Goal: Information Seeking & Learning: Learn about a topic

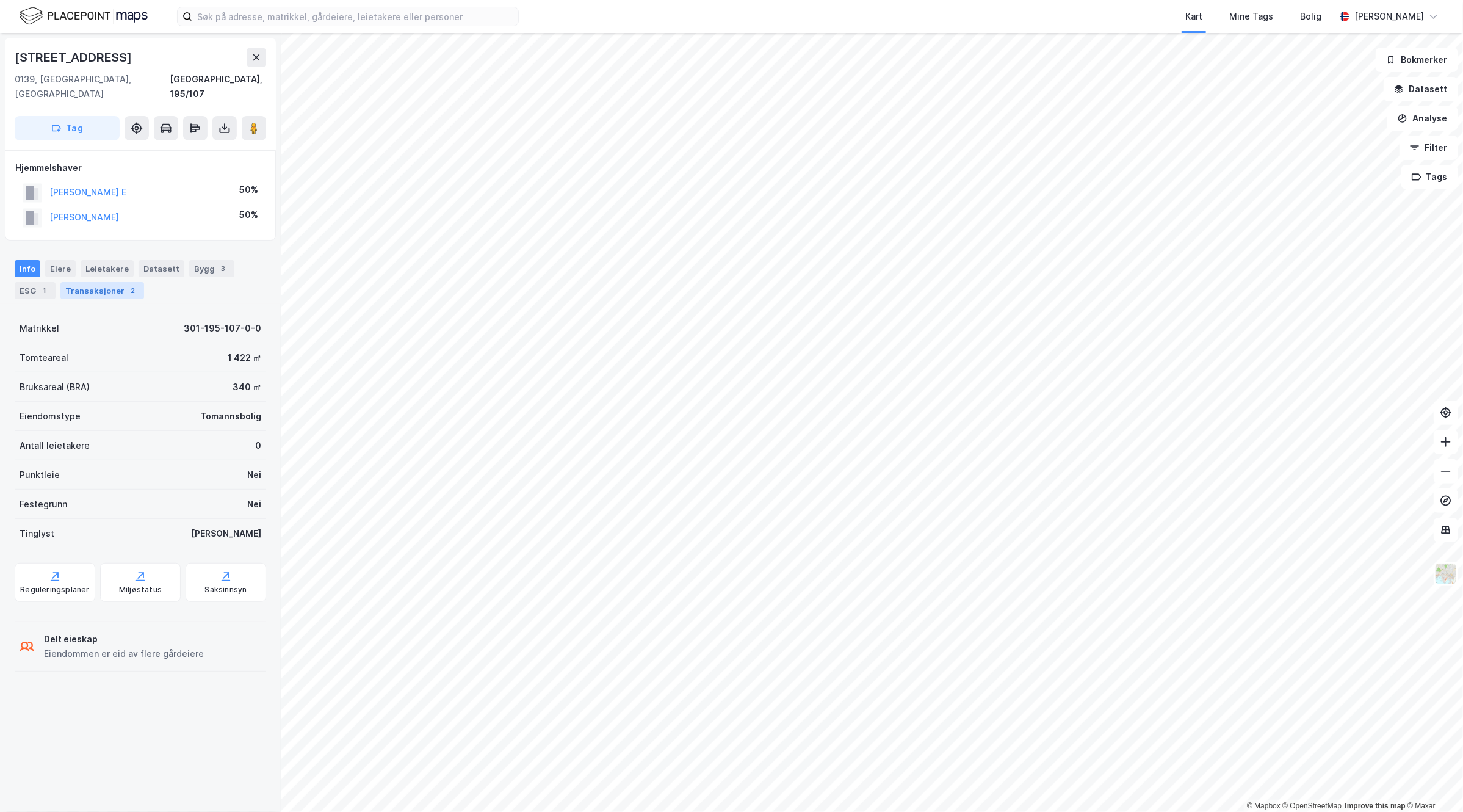
click at [106, 282] on div "Transaksjoner 2" at bounding box center [103, 290] width 84 height 17
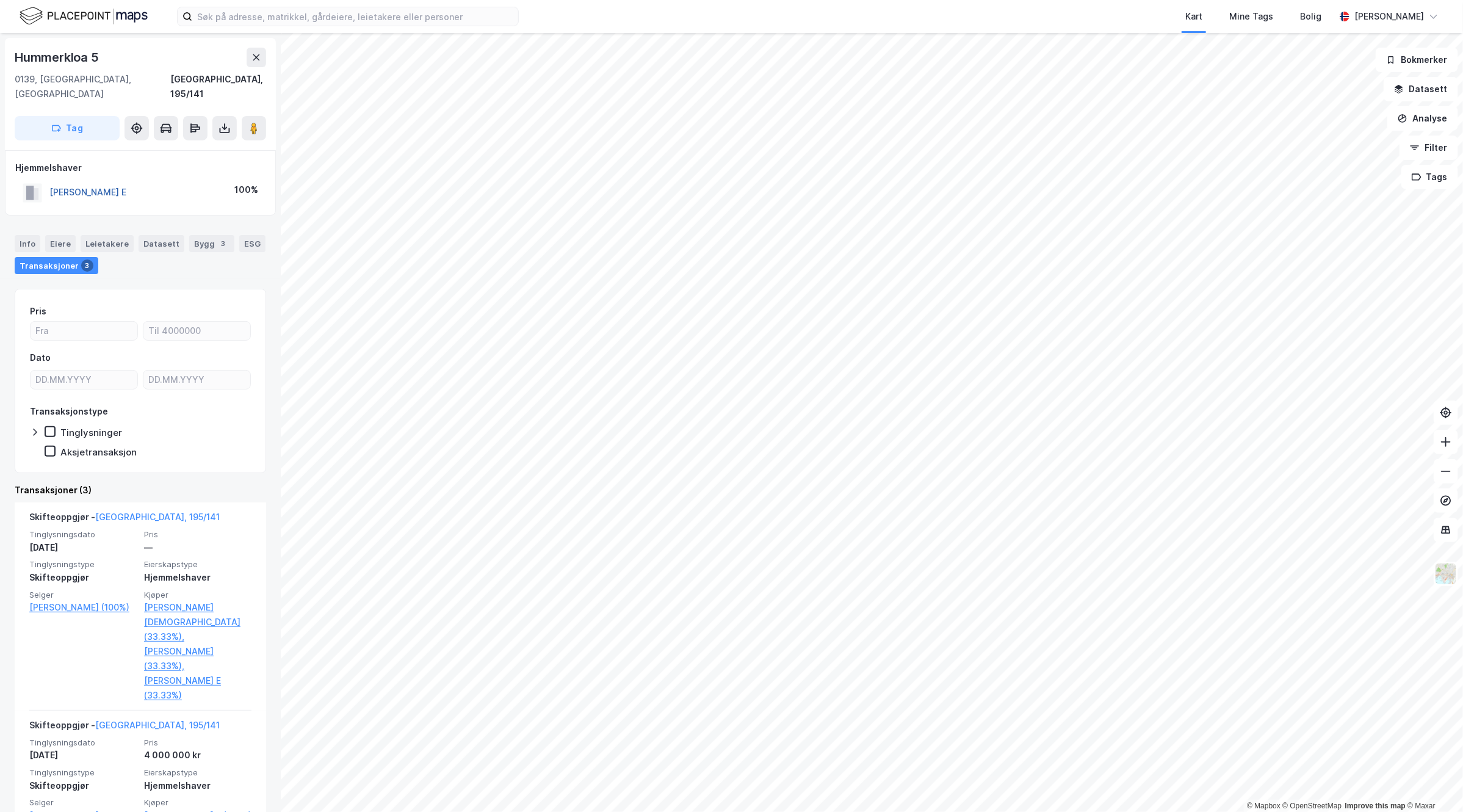
click at [0, 0] on button "[PERSON_NAME] E" at bounding box center [0, 0] width 0 height 0
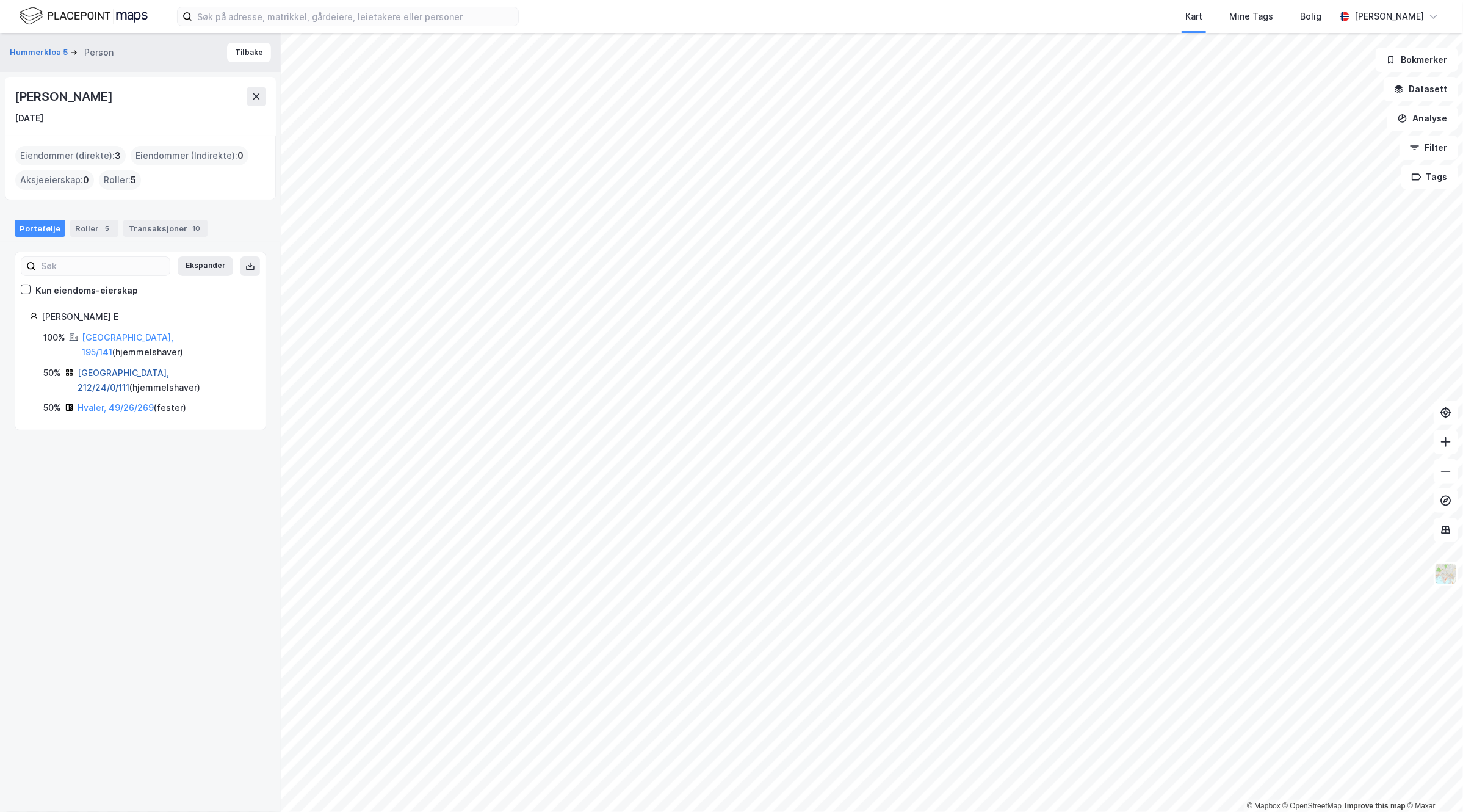
click at [107, 368] on link "[GEOGRAPHIC_DATA], 212/24/0/111" at bounding box center [123, 380] width 91 height 25
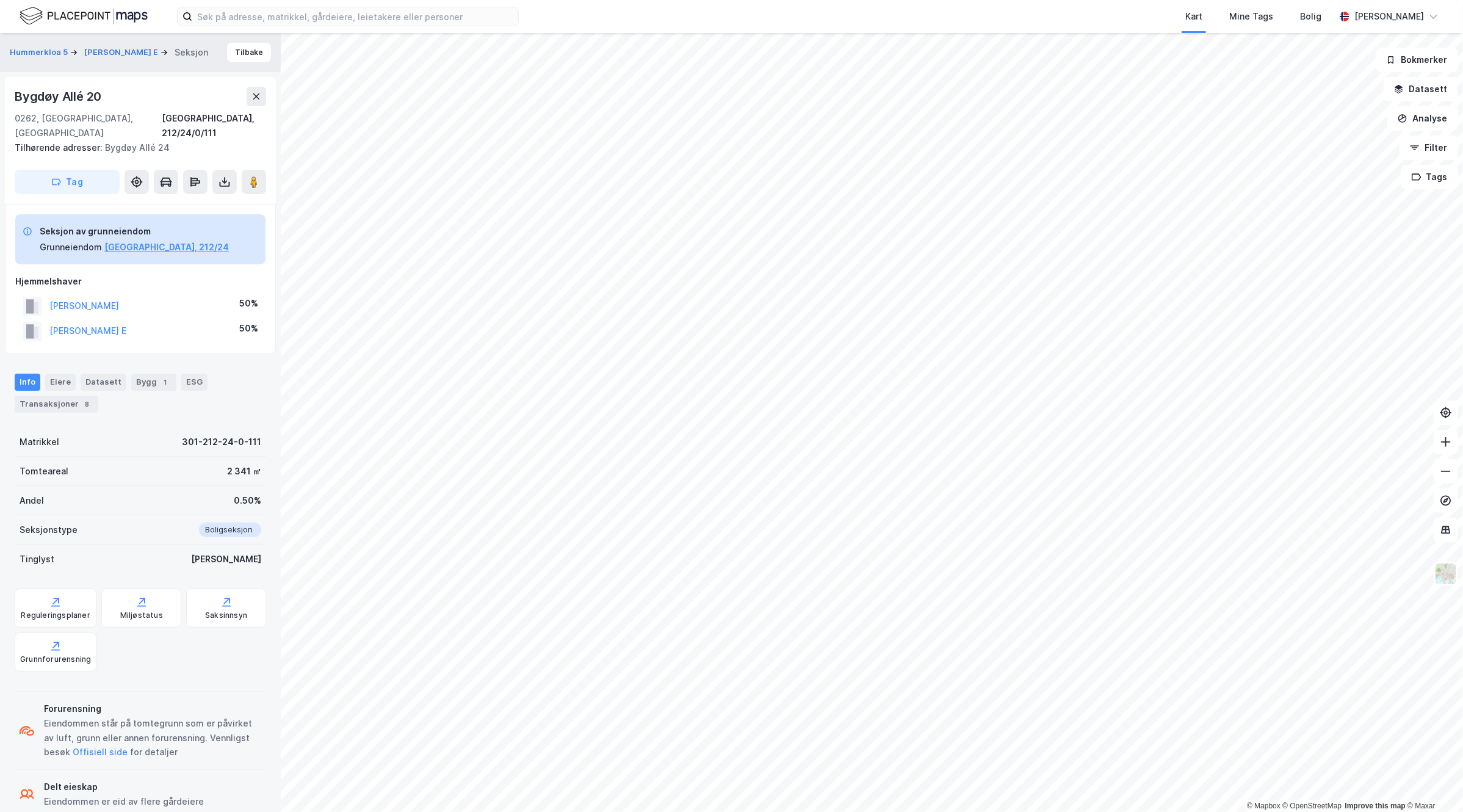
scroll to position [1, 0]
click at [75, 395] on div "Transaksjoner 8" at bounding box center [57, 403] width 84 height 17
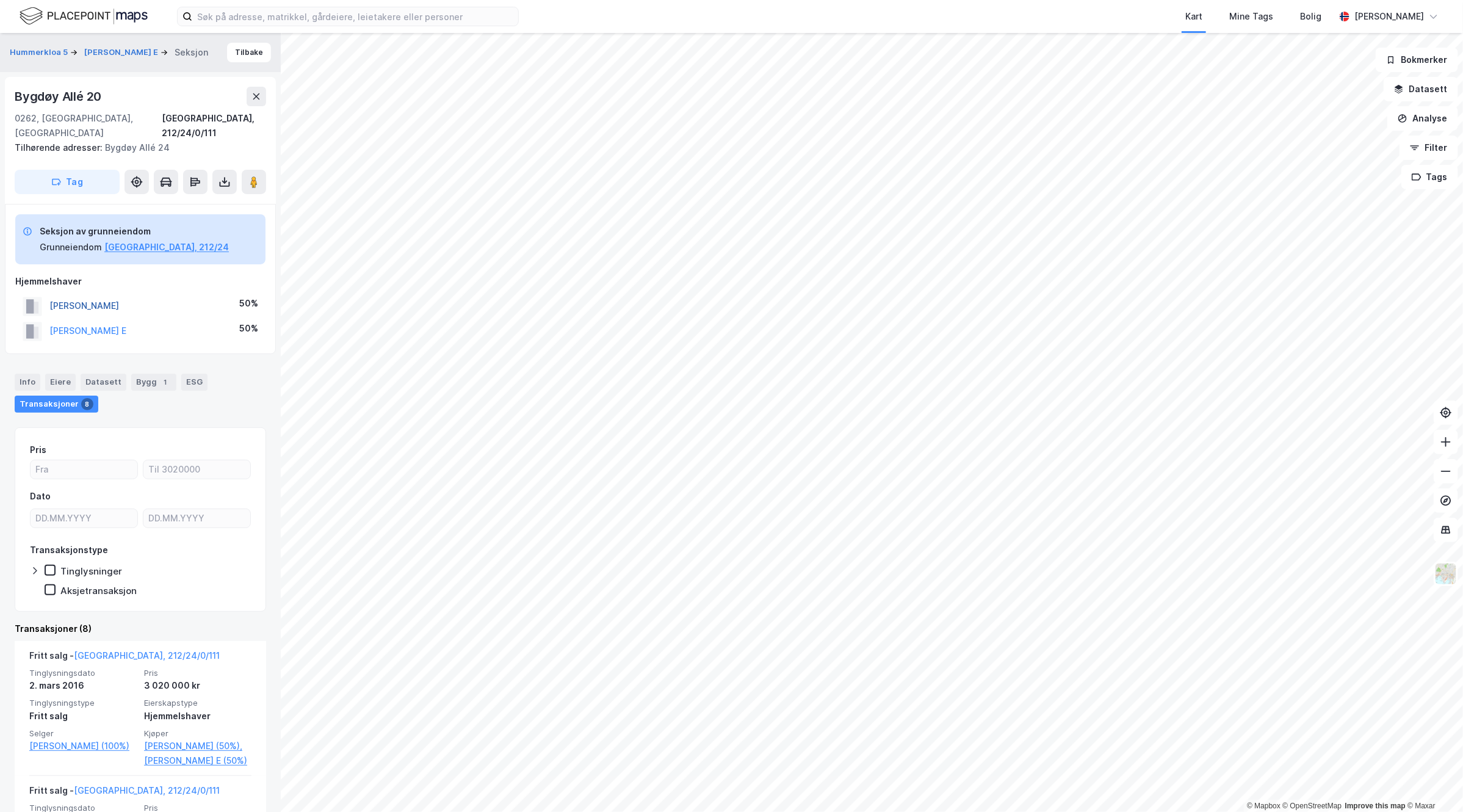
click at [0, 0] on button "[PERSON_NAME]" at bounding box center [0, 0] width 0 height 0
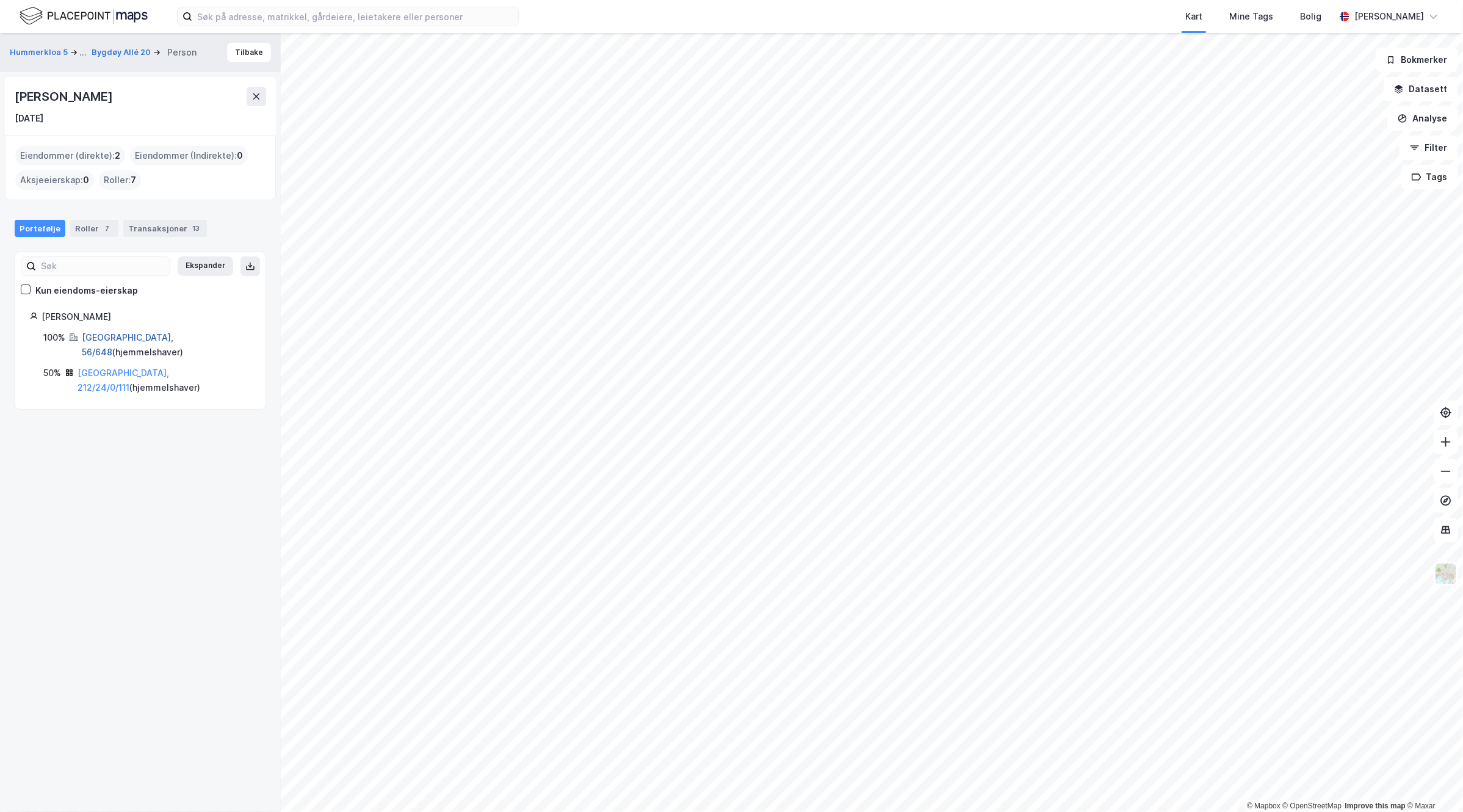
click at [122, 338] on link "[GEOGRAPHIC_DATA], 56/648" at bounding box center [128, 344] width 91 height 25
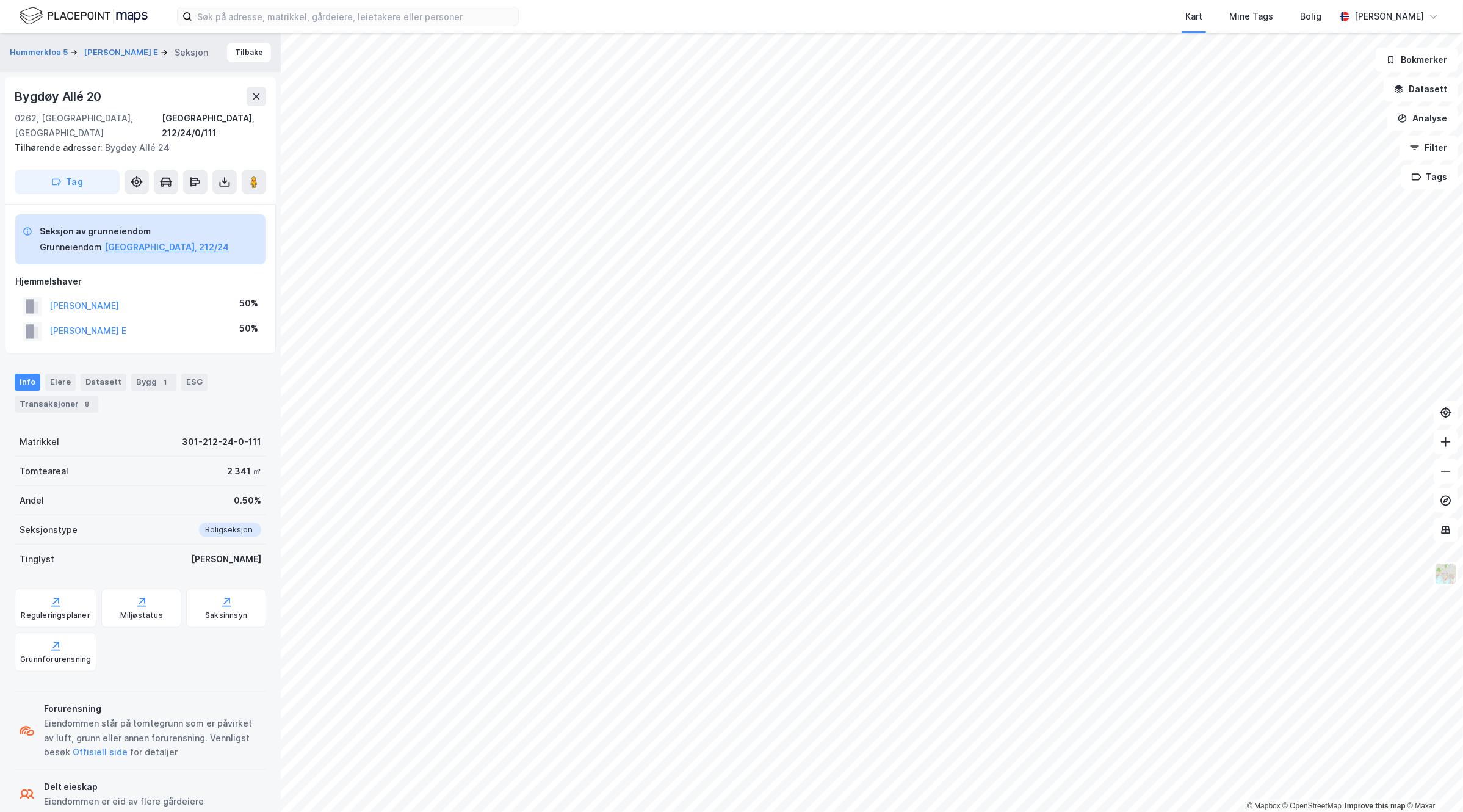
scroll to position [7, 0]
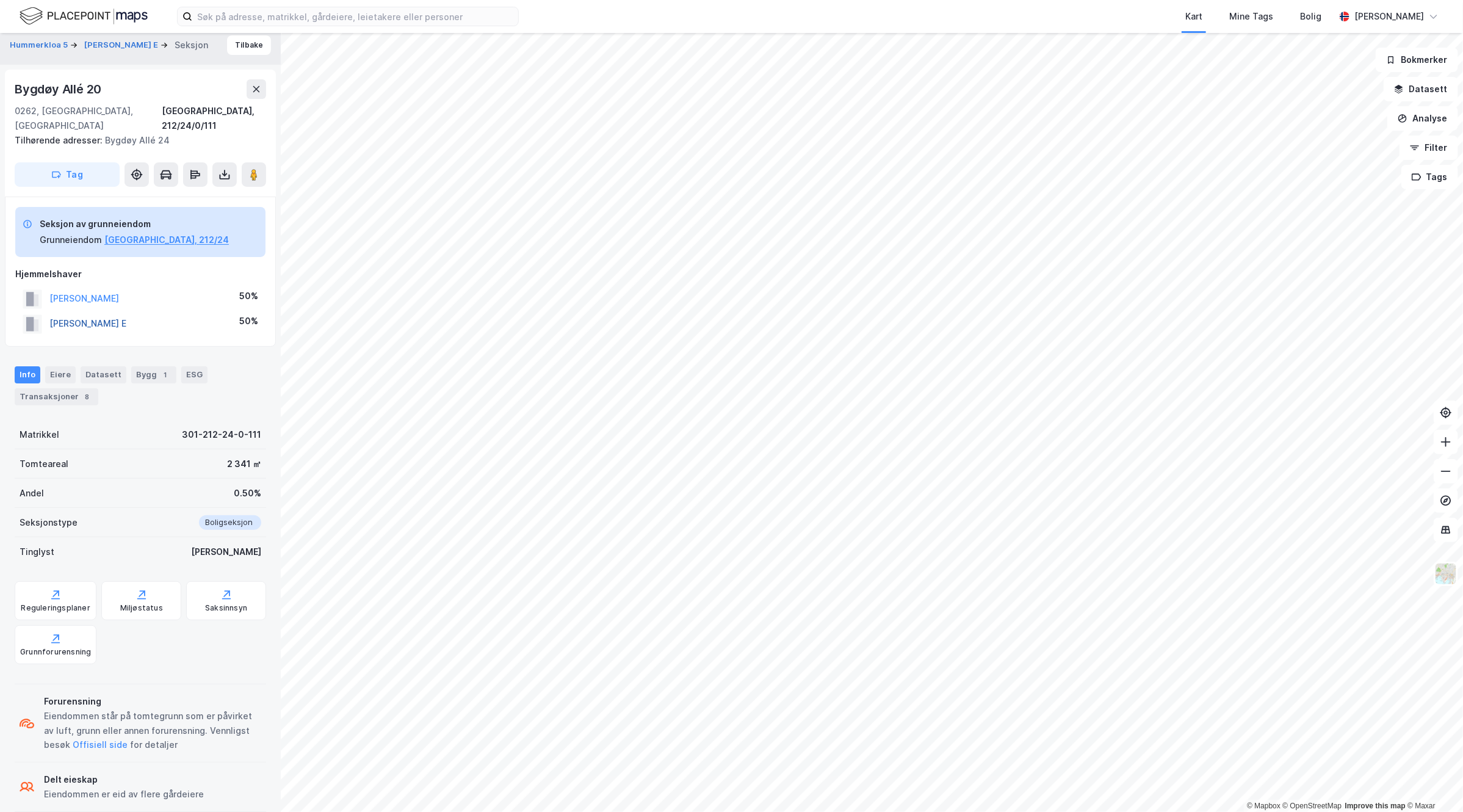
click at [0, 0] on button "[PERSON_NAME] E" at bounding box center [0, 0] width 0 height 0
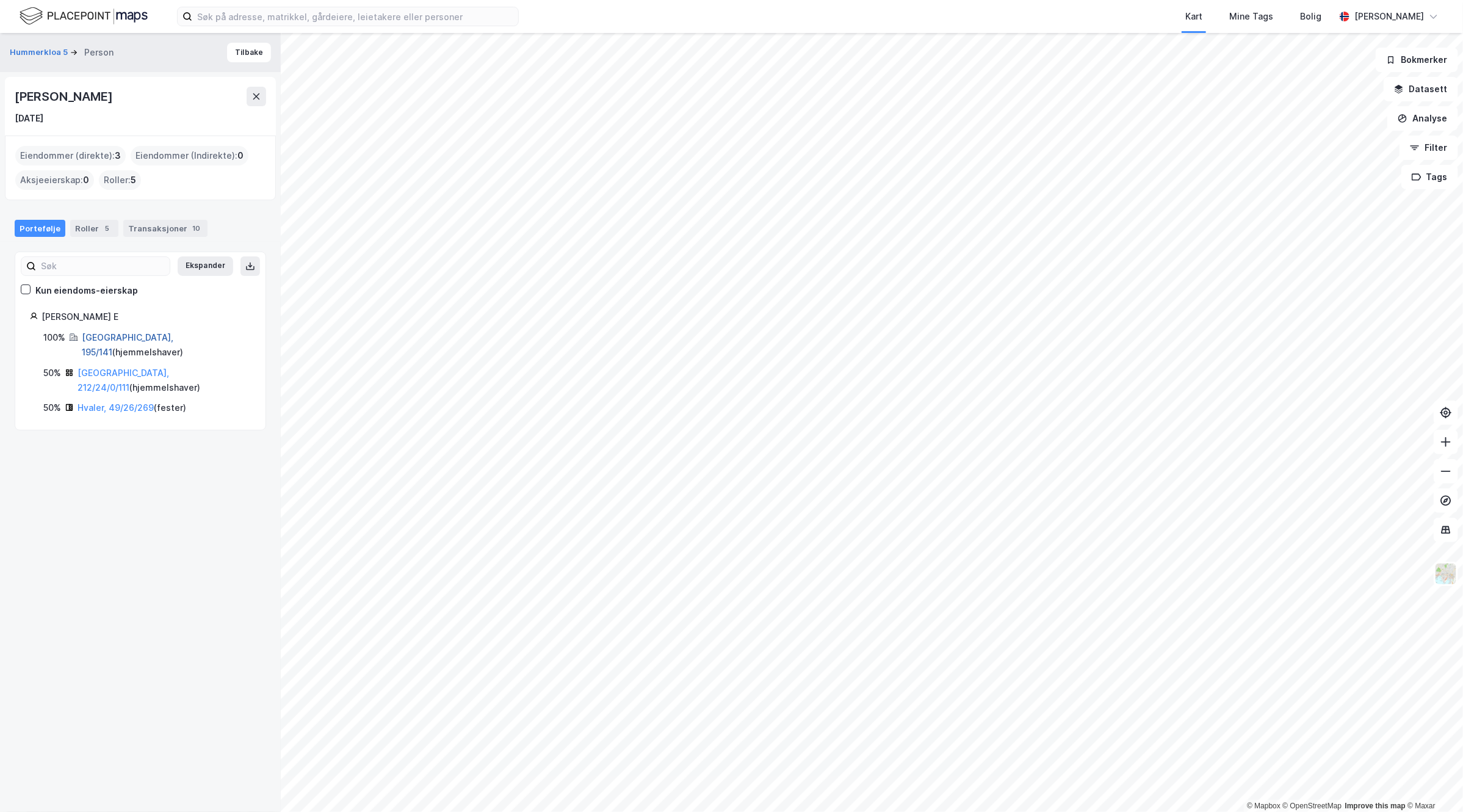
click at [110, 336] on link "[GEOGRAPHIC_DATA], 195/141" at bounding box center [128, 344] width 91 height 25
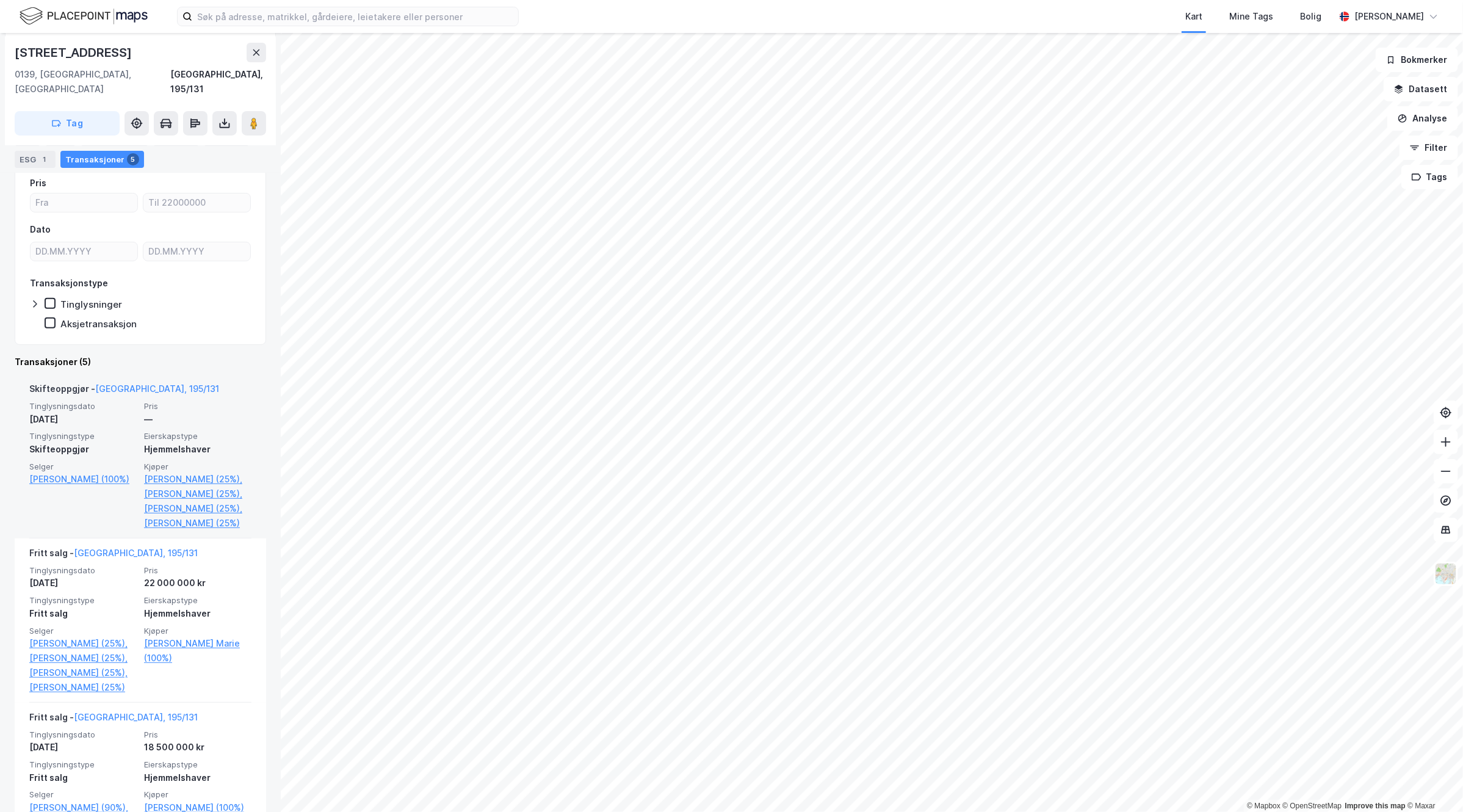
scroll to position [152, 0]
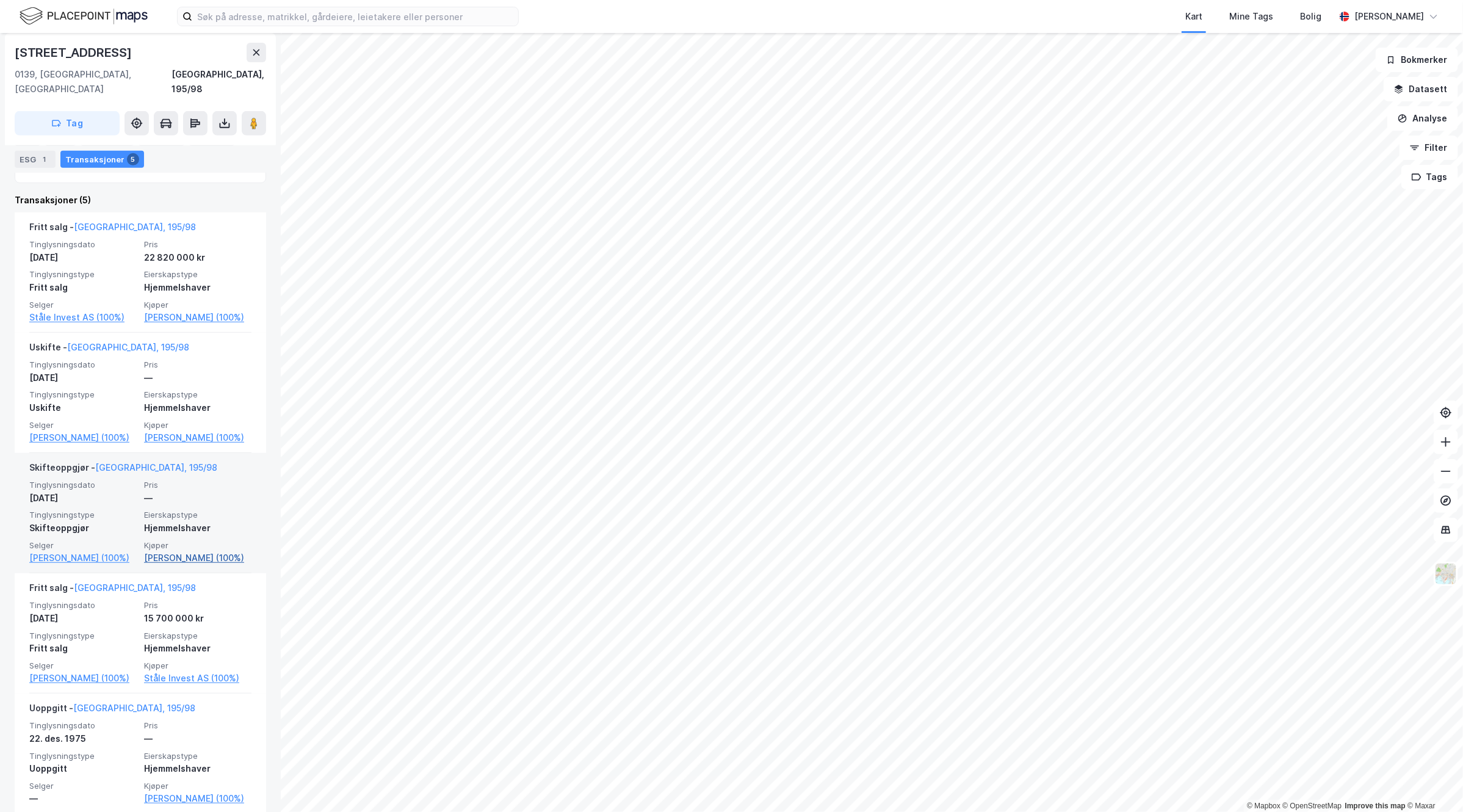
scroll to position [349, 0]
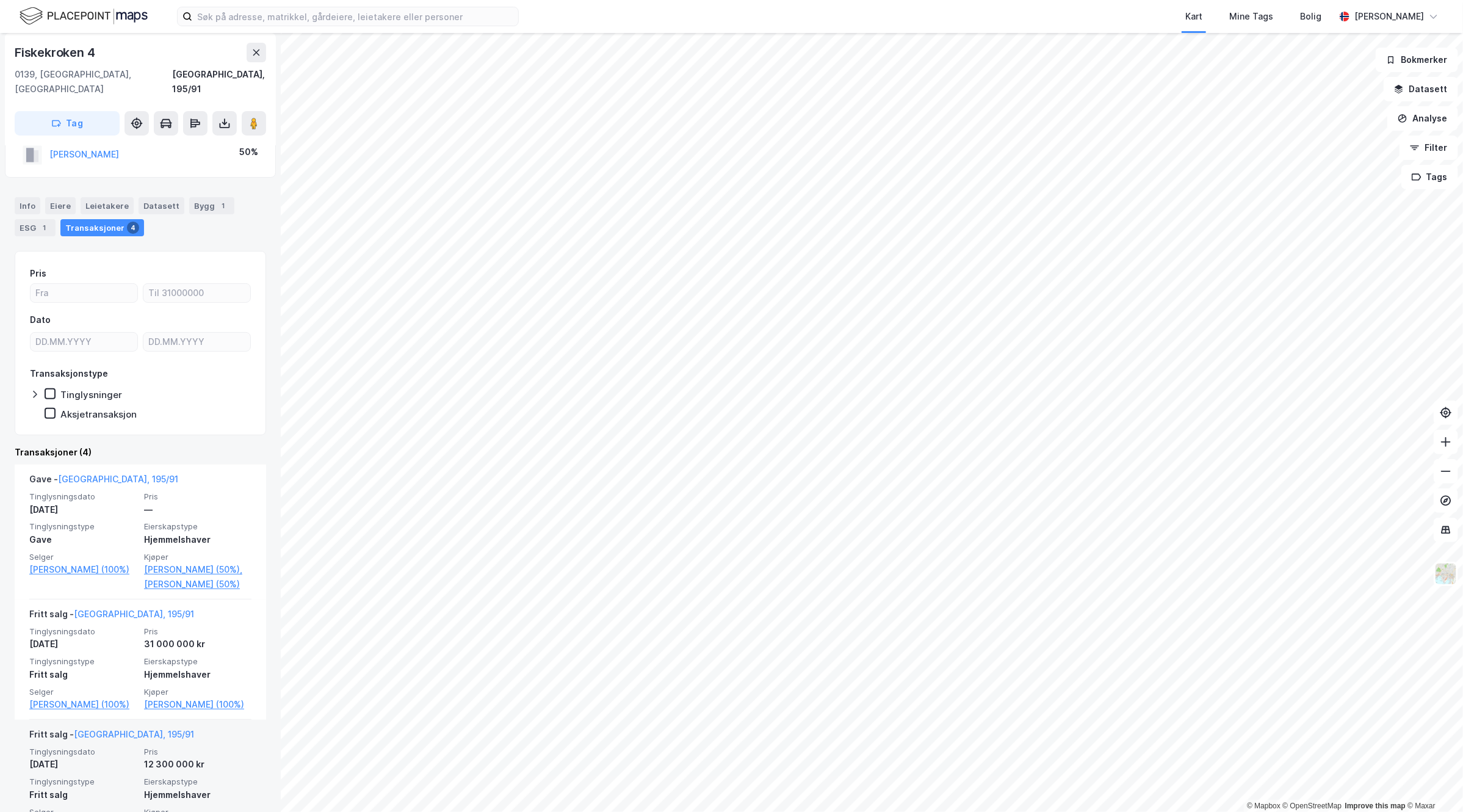
scroll to position [313, 0]
